Goal: Check status: Check status

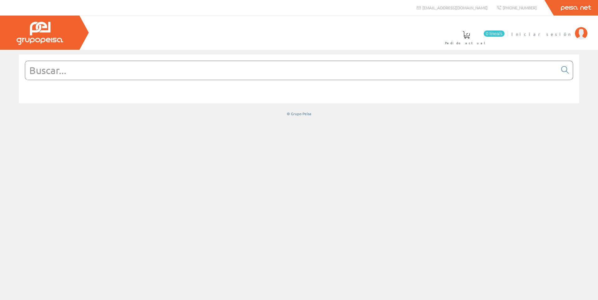
click at [562, 32] on span "Iniciar sesión" at bounding box center [542, 34] width 60 height 6
click at [234, 69] on input "text" at bounding box center [291, 70] width 533 height 19
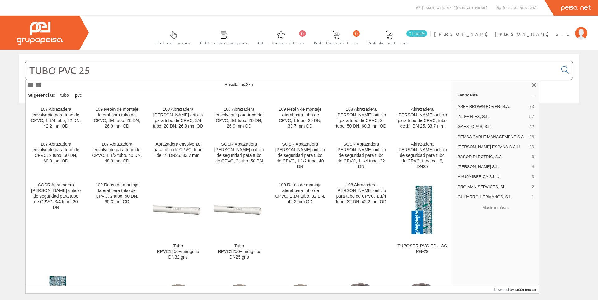
type input "TUBO PVC 25"
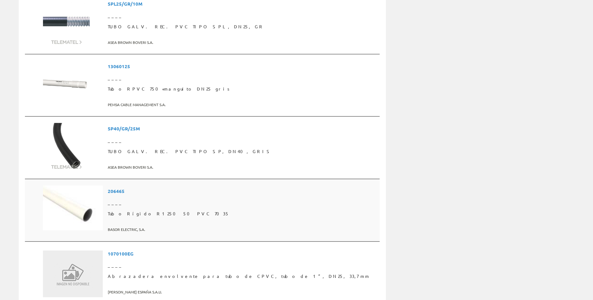
scroll to position [904, 0]
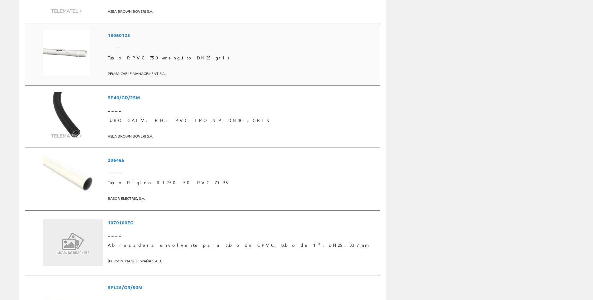
click at [69, 50] on img at bounding box center [66, 53] width 47 height 47
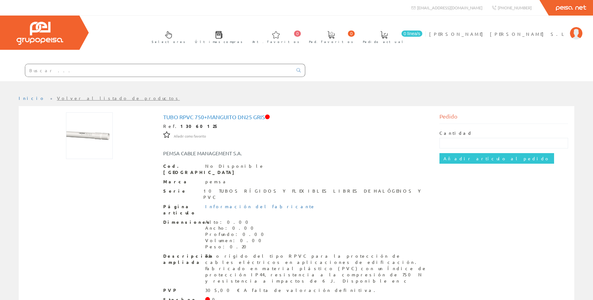
scroll to position [14, 0]
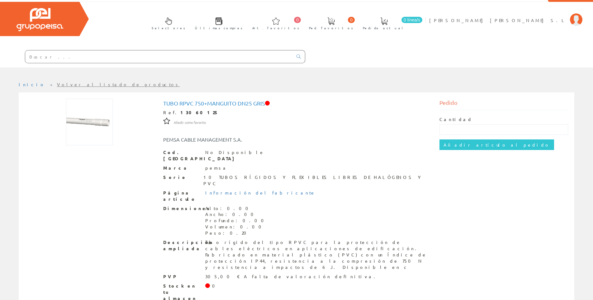
click at [180, 111] on strong "13060125" at bounding box center [199, 113] width 38 height 6
copy strong "13060125"
click at [515, 16] on link "[PERSON_NAME] [PERSON_NAME] S.L" at bounding box center [505, 15] width 153 height 6
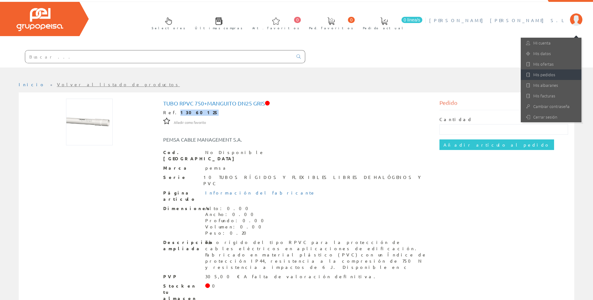
click at [557, 77] on link "Mis pedidos" at bounding box center [551, 74] width 61 height 11
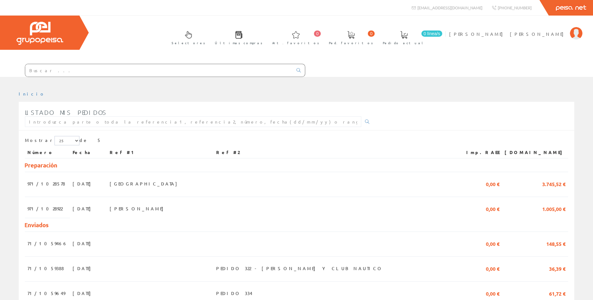
paste input "13060125"
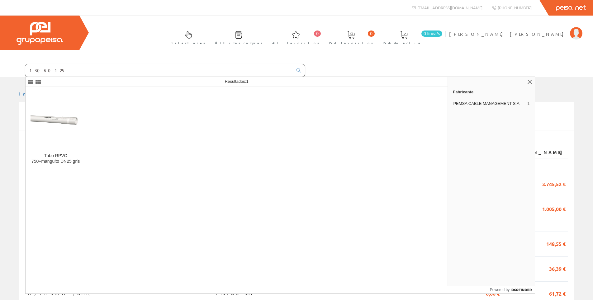
type input "13060125"
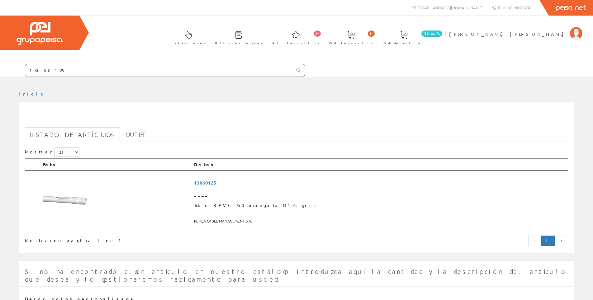
scroll to position [87, 0]
